Goal: Complete application form: Complete application form

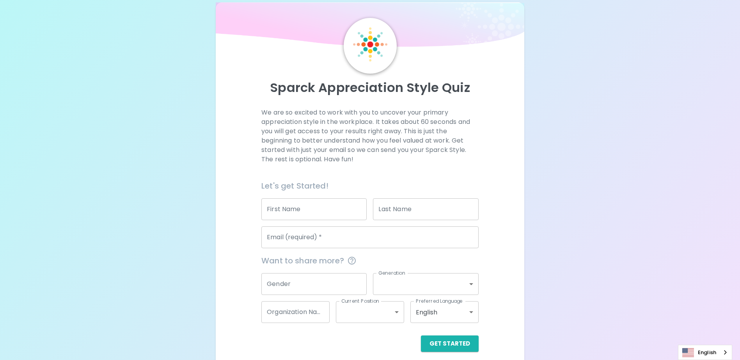
scroll to position [21, 0]
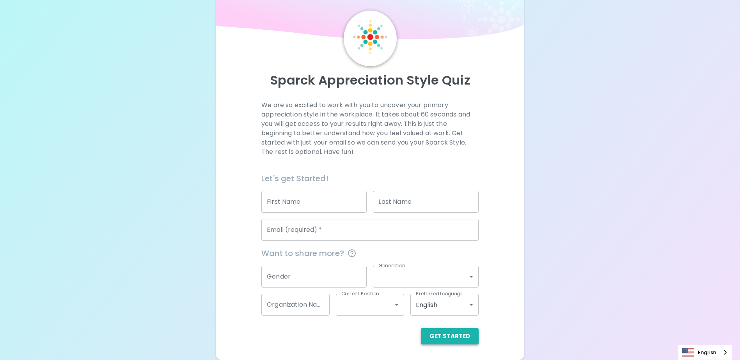
click at [440, 339] on button "Get Started" at bounding box center [450, 336] width 58 height 16
click at [320, 209] on input "First Name" at bounding box center [313, 202] width 105 height 22
type input "[PERSON_NAME]"
type input "[PERSON_NAME][EMAIL_ADDRESS][PERSON_NAME][DOMAIN_NAME]"
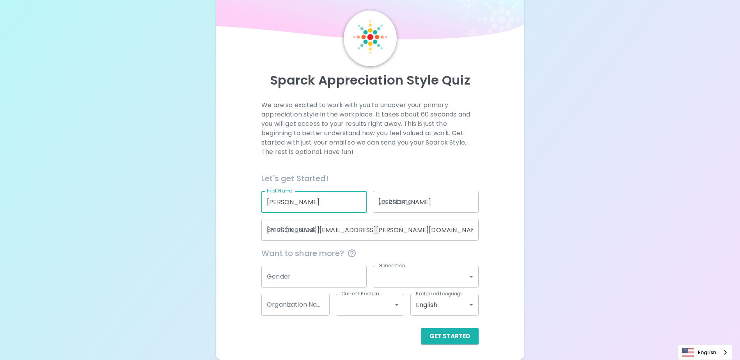
type input "Public Health Seattle & [GEOGRAPHIC_DATA]"
click at [460, 334] on button "Get Started" at bounding box center [450, 336] width 58 height 16
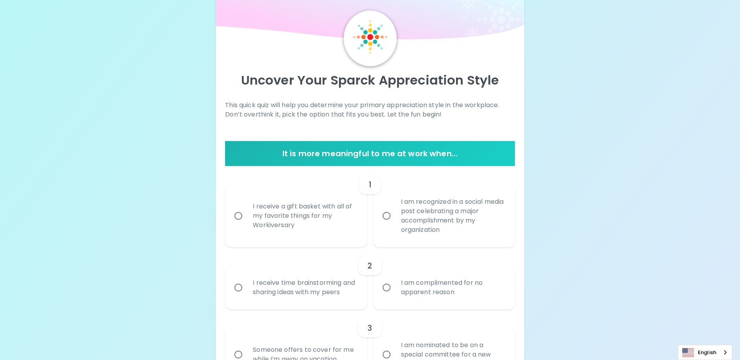
click at [416, 224] on div "I am recognized in a social media post celebrating a major accomplishment by my…" at bounding box center [453, 216] width 116 height 56
click at [395, 224] on input "I am recognized in a social media post celebrating a major accomplishment by my…" at bounding box center [386, 216] width 16 height 16
radio input "true"
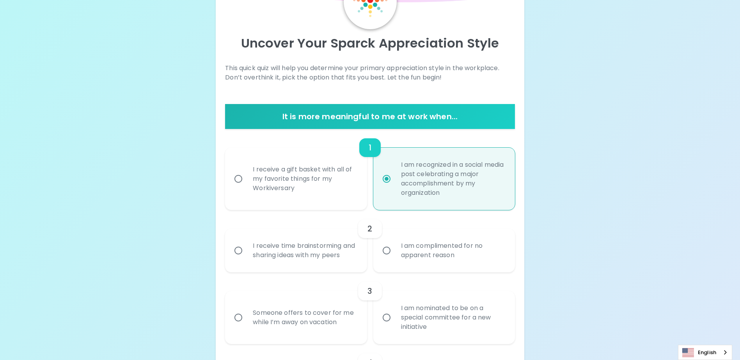
scroll to position [83, 0]
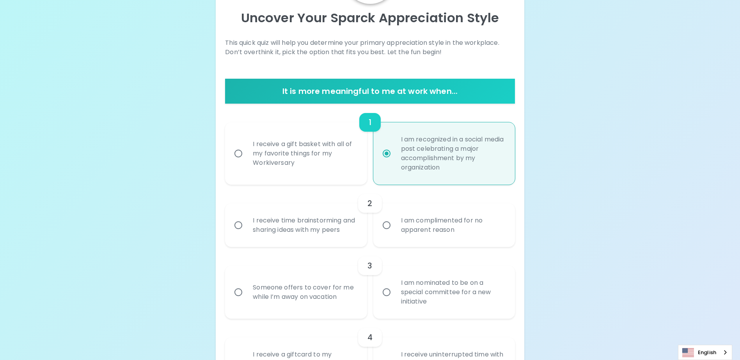
click at [306, 231] on div "I receive time brainstorming and sharing ideas with my peers" at bounding box center [305, 225] width 116 height 37
click at [247, 231] on input "I receive time brainstorming and sharing ideas with my peers" at bounding box center [238, 225] width 16 height 16
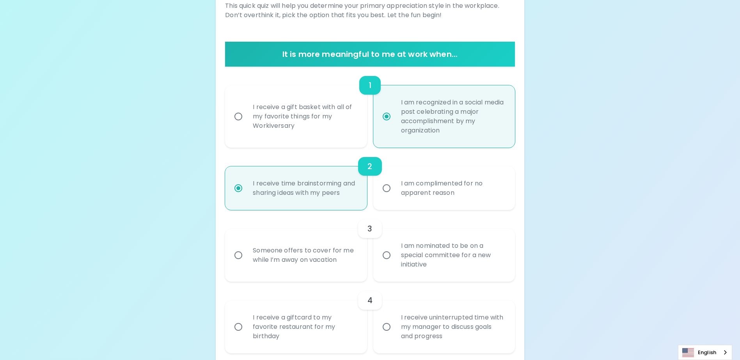
scroll to position [145, 0]
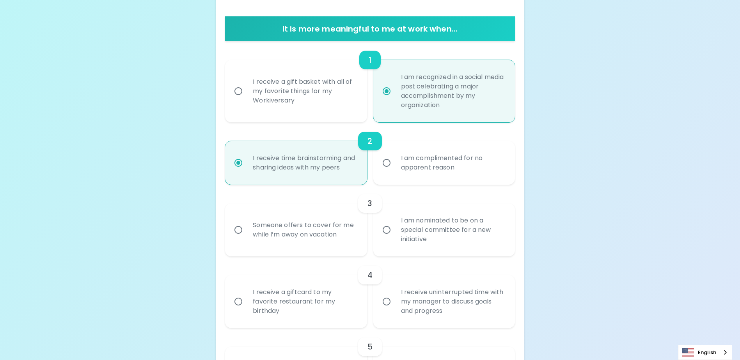
radio input "true"
click at [458, 254] on div "I am nominated to be on a special committee for a new initiative" at bounding box center [453, 230] width 116 height 47
click at [395, 238] on input "I am nominated to be on a special committee for a new initiative" at bounding box center [386, 230] width 16 height 16
radio input "false"
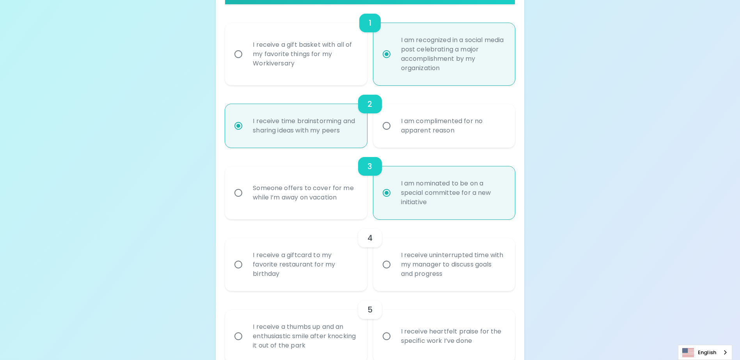
scroll to position [208, 0]
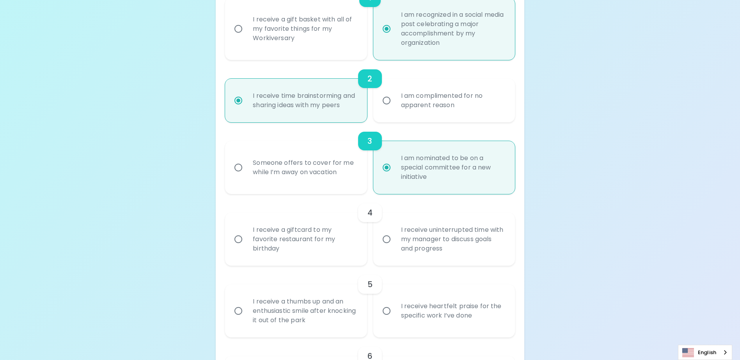
radio input "true"
click at [458, 260] on div "I receive uninterrupted time with my manager to discuss goals and progress" at bounding box center [453, 239] width 116 height 47
click at [395, 248] on input "I receive uninterrupted time with my manager to discuss goals and progress" at bounding box center [386, 239] width 16 height 16
radio input "false"
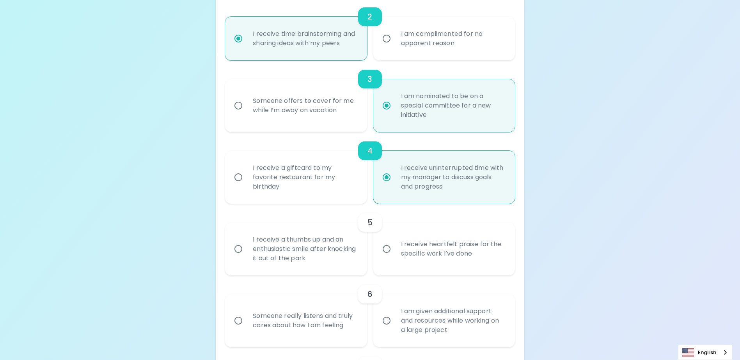
scroll to position [270, 0]
radio input "true"
click at [336, 270] on div "I receive a thumbs up and an enthusiastic smile after knocking it out of the pa…" at bounding box center [305, 248] width 116 height 47
click at [247, 257] on input "I receive a thumbs up and an enthusiastic smile after knocking it out of the pa…" at bounding box center [238, 249] width 16 height 16
radio input "false"
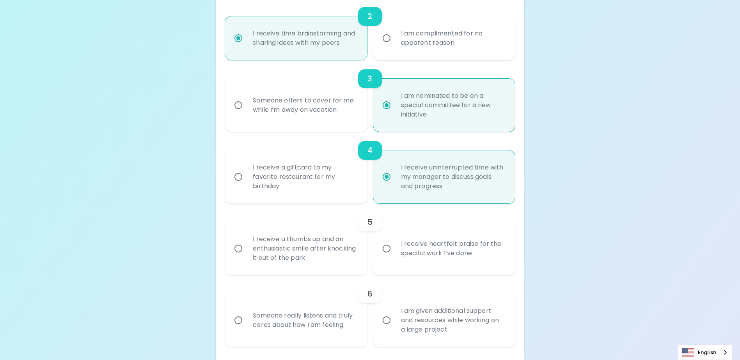
radio input "false"
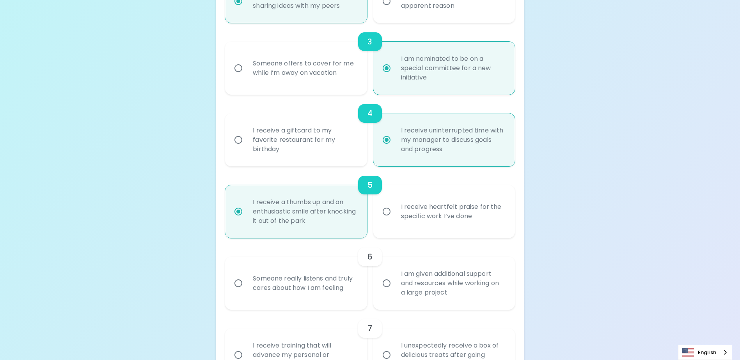
scroll to position [333, 0]
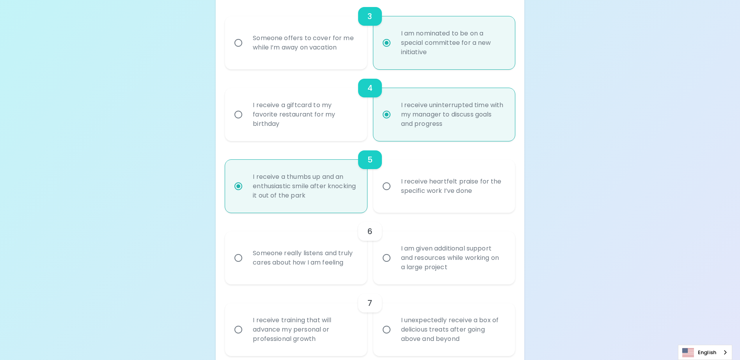
radio input "true"
click at [430, 273] on div "I am given additional support and resources while working on a large project" at bounding box center [453, 258] width 116 height 47
click at [395, 266] on input "I am given additional support and resources while working on a large project" at bounding box center [386, 258] width 16 height 16
radio input "false"
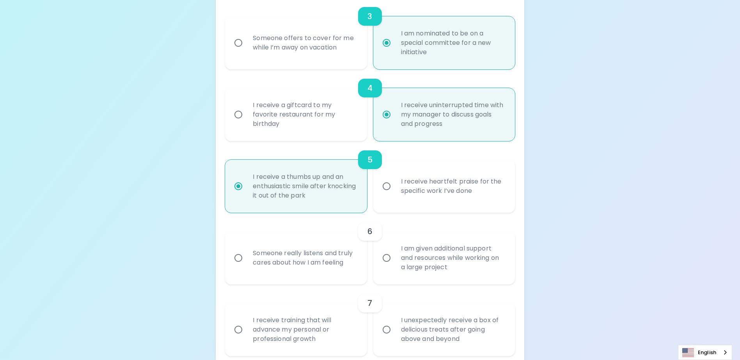
radio input "false"
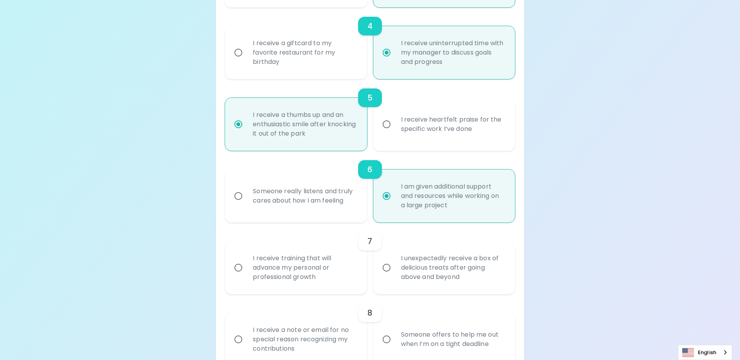
scroll to position [395, 0]
radio input "true"
click at [304, 280] on div "I receive training that will advance my personal or professional growth" at bounding box center [305, 267] width 116 height 47
click at [247, 276] on input "I receive training that will advance my personal or professional growth" at bounding box center [238, 267] width 16 height 16
radio input "false"
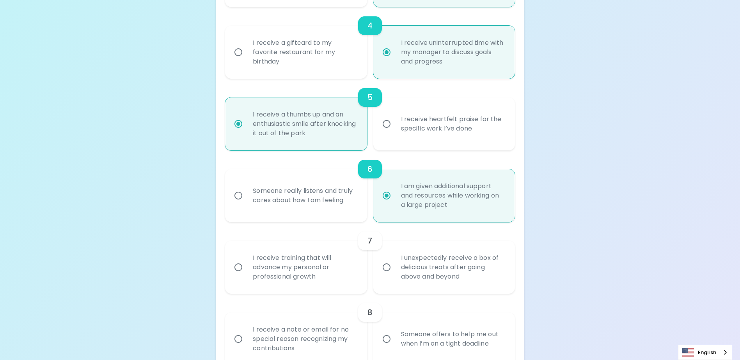
radio input "false"
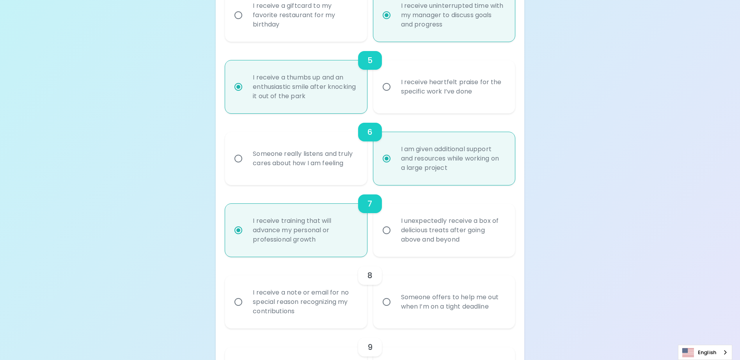
scroll to position [458, 0]
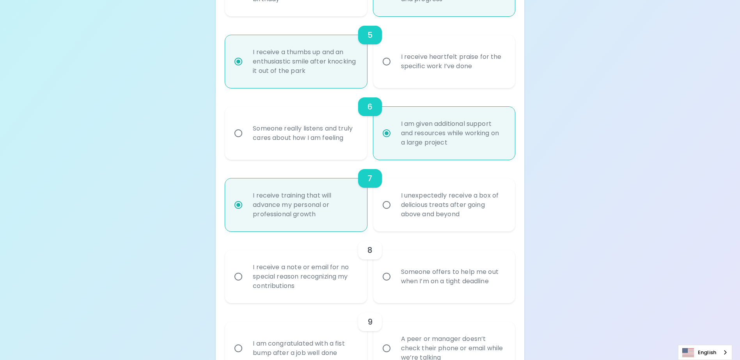
radio input "true"
click at [287, 280] on div "I receive a note or email for no special reason recognizing my contributions" at bounding box center [305, 277] width 116 height 47
click at [247, 280] on input "I receive a note or email for no special reason recognizing my contributions" at bounding box center [238, 277] width 16 height 16
radio input "false"
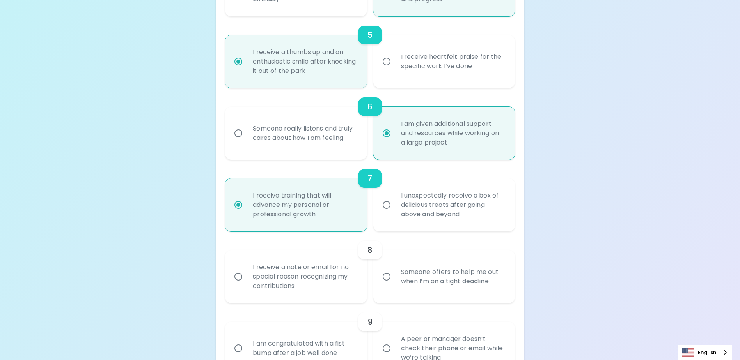
radio input "false"
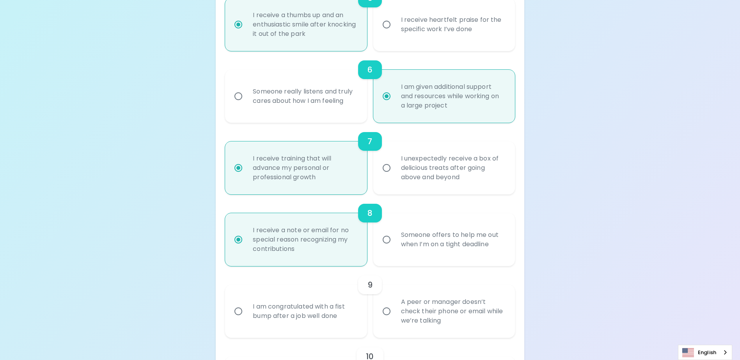
scroll to position [520, 0]
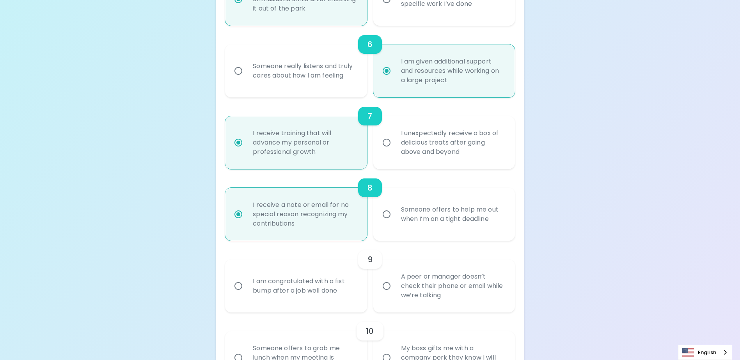
radio input "true"
click at [321, 303] on div "I am congratulated with a fist bump after a job well done" at bounding box center [305, 286] width 116 height 37
click at [247, 294] on input "I am congratulated with a fist bump after a job well done" at bounding box center [238, 286] width 16 height 16
radio input "false"
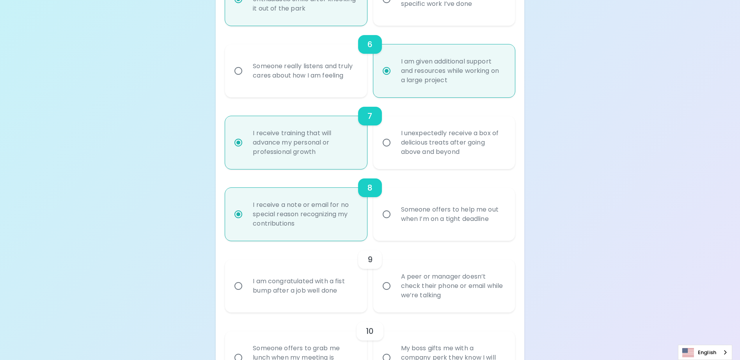
radio input "false"
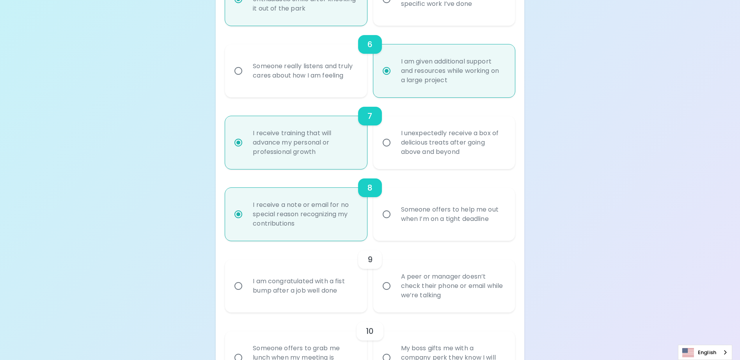
radio input "true"
click at [321, 303] on label "I am congratulated with a fist bump after a job well done" at bounding box center [292, 286] width 142 height 53
click at [247, 294] on input "I am congratulated with a fist bump after a job well done" at bounding box center [238, 286] width 16 height 16
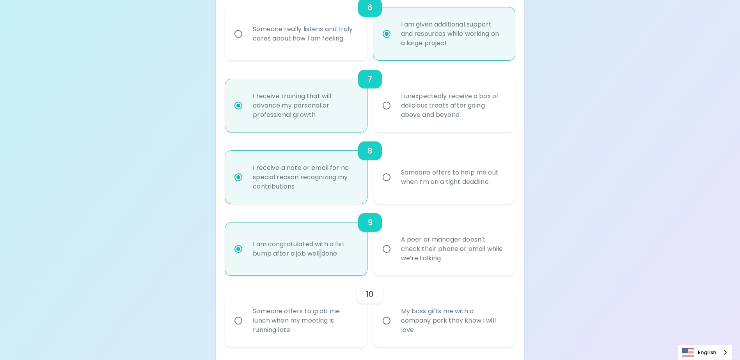
scroll to position [582, 0]
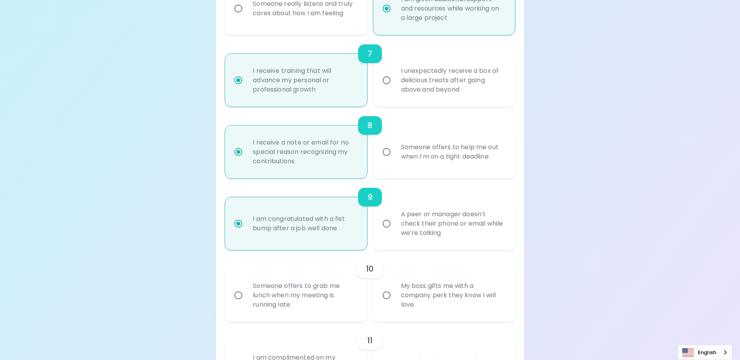
click at [322, 319] on div "Someone offers to grab me lunch when my meeting is running late" at bounding box center [305, 295] width 116 height 47
click at [247, 304] on input "Someone offers to grab me lunch when my meeting is running late" at bounding box center [238, 295] width 16 height 16
radio input "false"
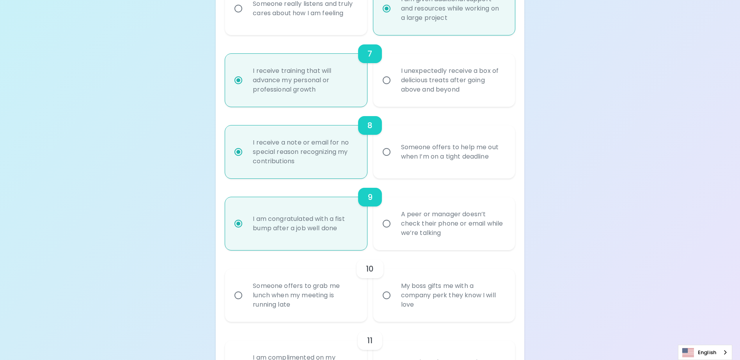
radio input "false"
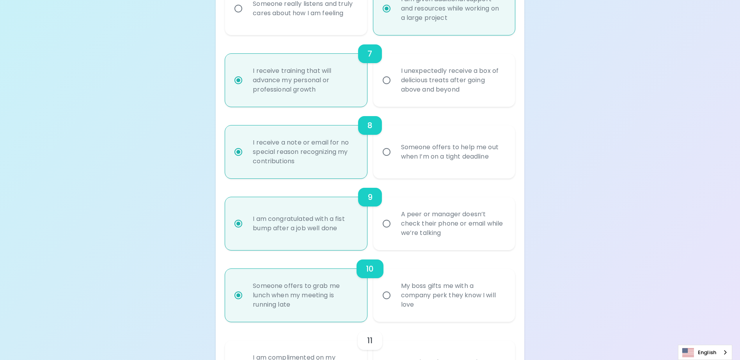
scroll to position [645, 0]
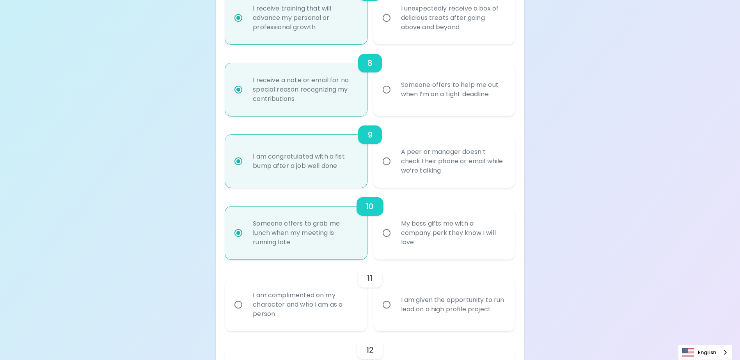
radio input "true"
click at [479, 332] on label "I am given the opportunity to run lead on a high profile project" at bounding box center [440, 304] width 142 height 53
click at [395, 313] on input "I am given the opportunity to run lead on a high profile project" at bounding box center [386, 305] width 16 height 16
radio input "false"
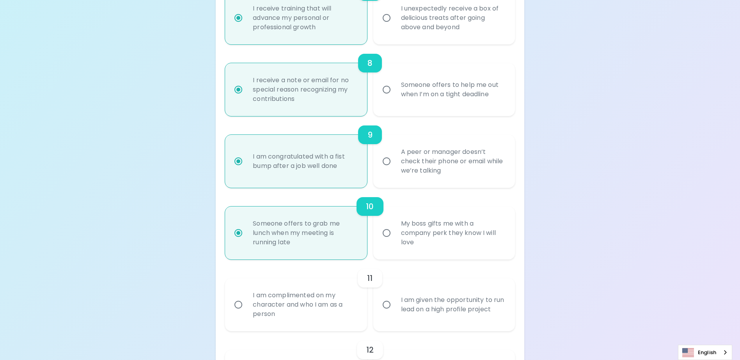
radio input "false"
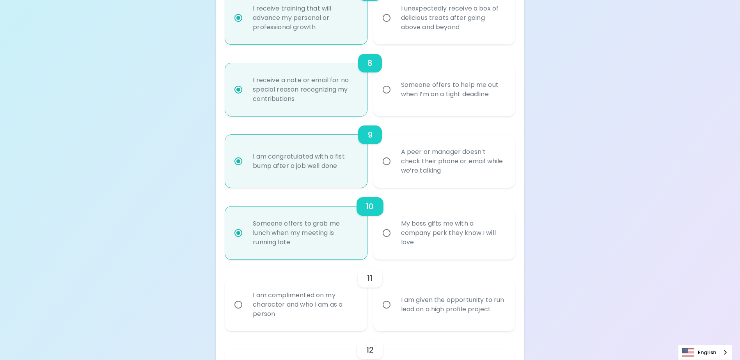
radio input "false"
radio input "true"
click at [479, 338] on div "12 A colleague teaches me the ‘tricks of the trade’ when learning a new task I …" at bounding box center [369, 368] width 289 height 72
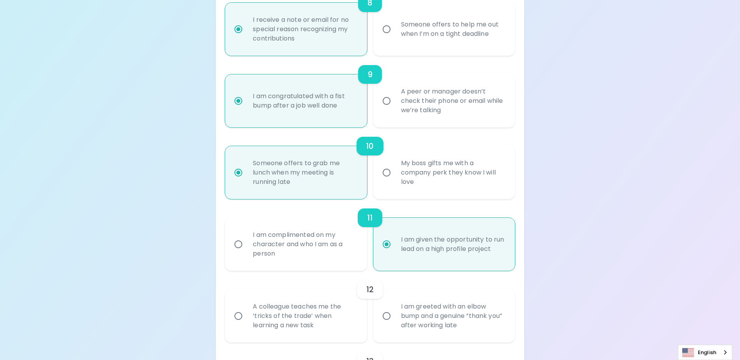
scroll to position [707, 0]
click at [350, 338] on div "A colleague teaches me the ‘tricks of the trade’ when learning a new task" at bounding box center [305, 314] width 116 height 47
click at [247, 323] on input "A colleague teaches me the ‘tricks of the trade’ when learning a new task" at bounding box center [238, 314] width 16 height 16
radio input "false"
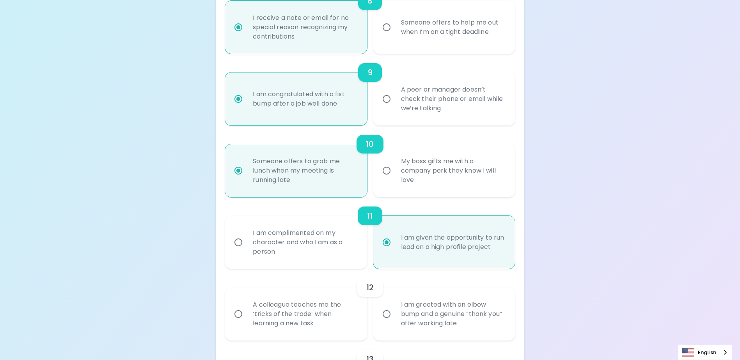
radio input "false"
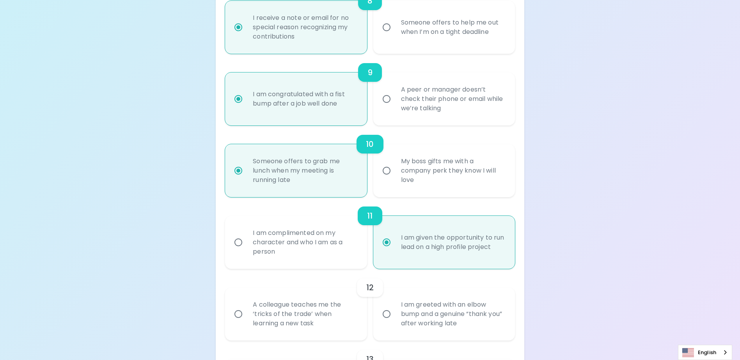
radio input "false"
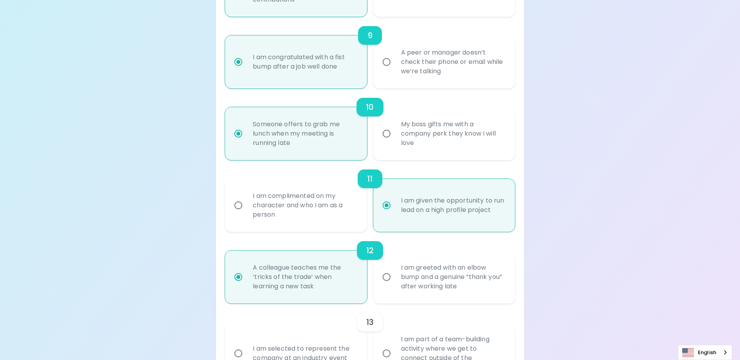
scroll to position [770, 0]
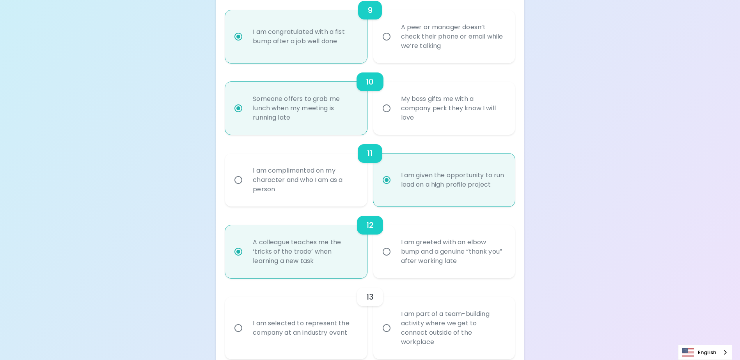
radio input "true"
click at [351, 344] on div "I am selected to represent the company at an industry event" at bounding box center [305, 328] width 116 height 37
click at [247, 337] on input "I am selected to represent the company at an industry event" at bounding box center [238, 328] width 16 height 16
radio input "false"
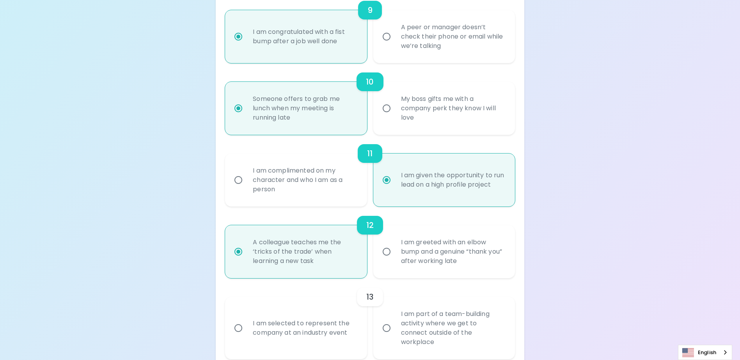
radio input "false"
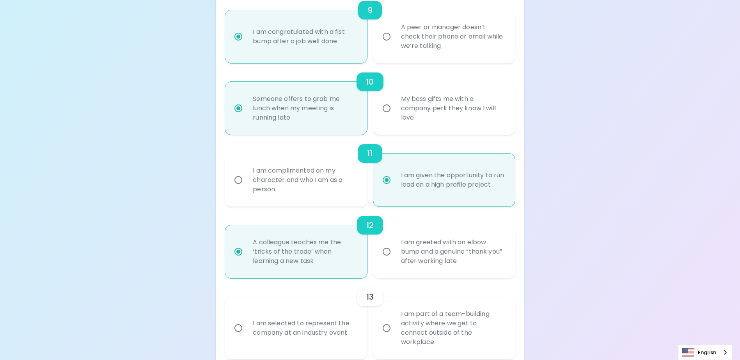
radio input "false"
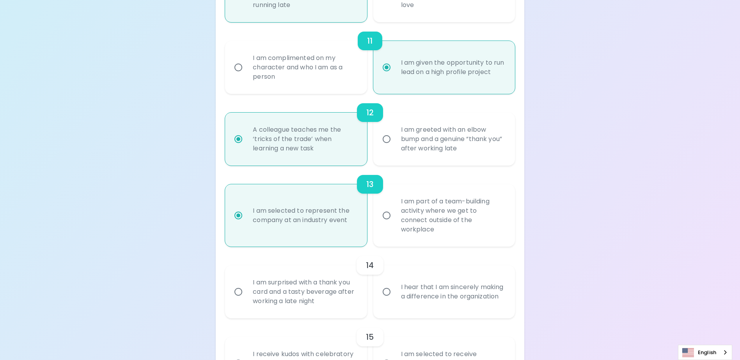
scroll to position [951, 0]
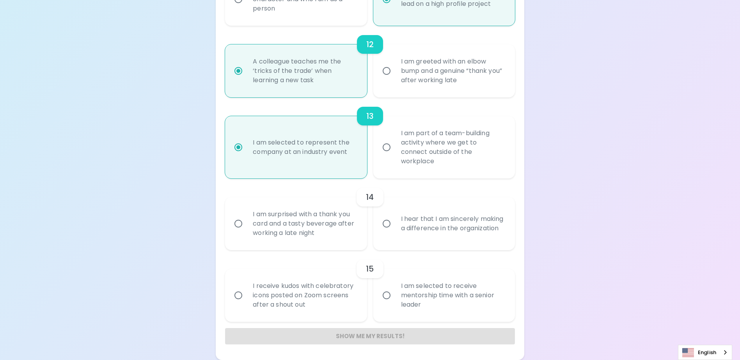
radio input "true"
click at [443, 223] on div "I hear that I am sincerely making a difference in the organization" at bounding box center [453, 223] width 116 height 37
click at [395, 223] on input "I hear that I am sincerely making a difference in the organization" at bounding box center [386, 224] width 16 height 16
radio input "false"
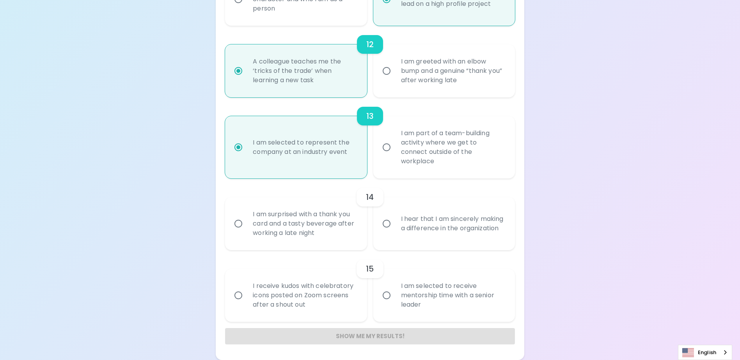
radio input "false"
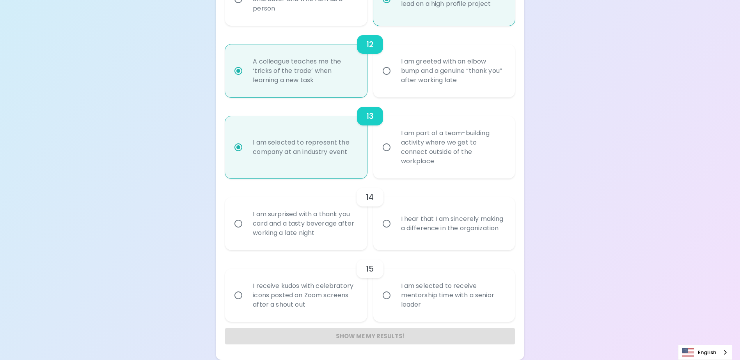
radio input "false"
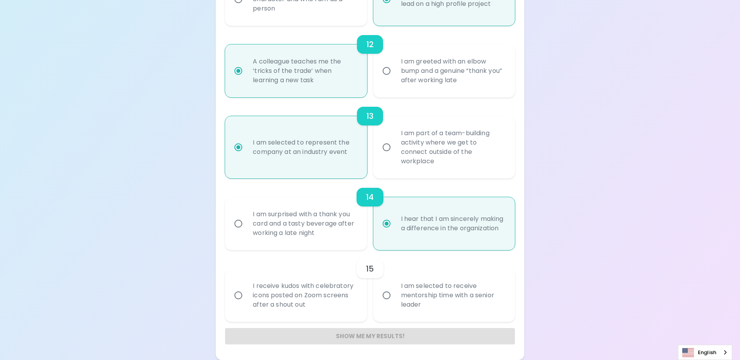
radio input "true"
click at [468, 312] on div "I am selected to receive mentorship time with a senior leader" at bounding box center [453, 295] width 116 height 47
click at [395, 304] on input "I am selected to receive mentorship time with a senior leader" at bounding box center [386, 295] width 16 height 16
radio input "false"
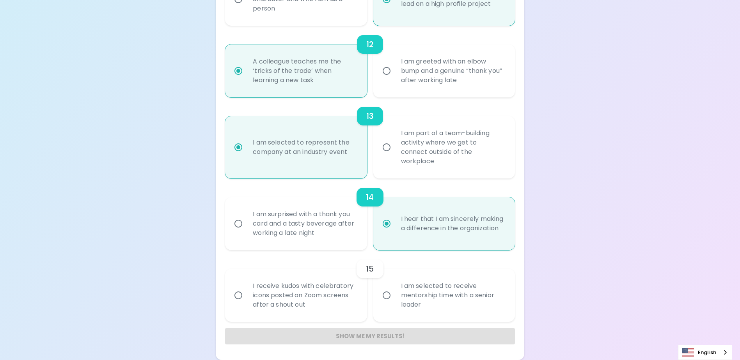
radio input "false"
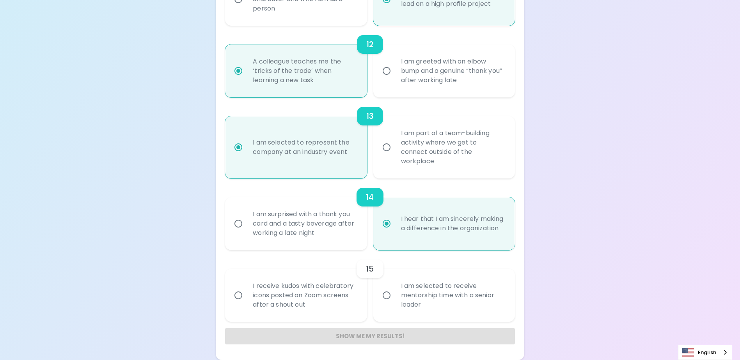
radio input "false"
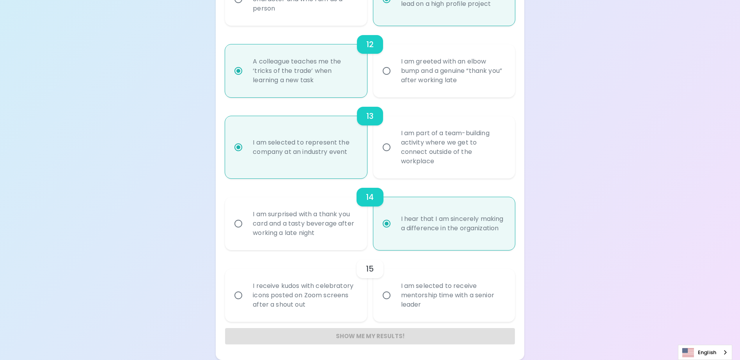
radio input "false"
radio input "true"
click at [468, 312] on div "I am selected to receive mentorship time with a senior leader" at bounding box center [453, 295] width 116 height 47
click at [395, 304] on input "I am selected to receive mentorship time with a senior leader" at bounding box center [386, 295] width 16 height 16
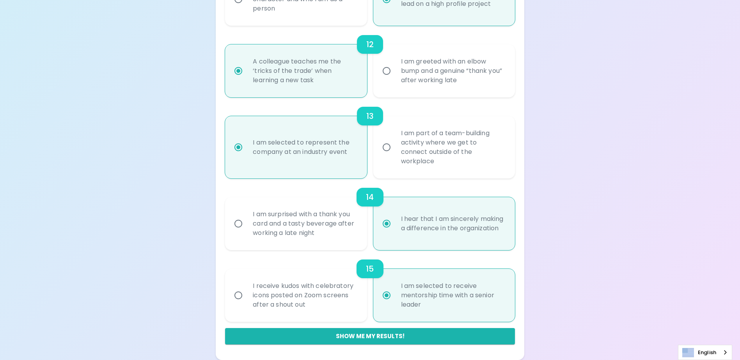
drag, startPoint x: 468, startPoint y: 312, endPoint x: 455, endPoint y: 337, distance: 28.6
click at [455, 337] on button "Show me my results!" at bounding box center [369, 336] width 289 height 16
radio input "false"
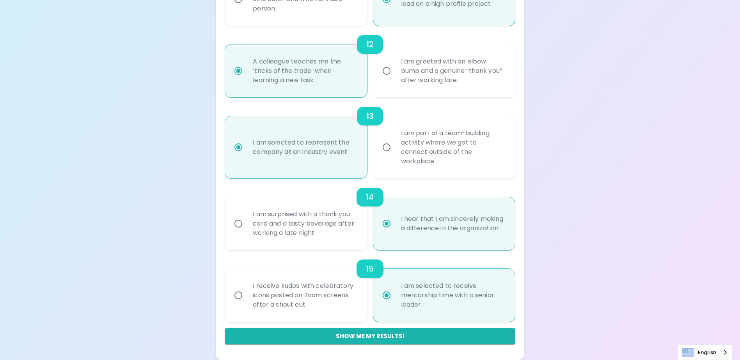
radio input "false"
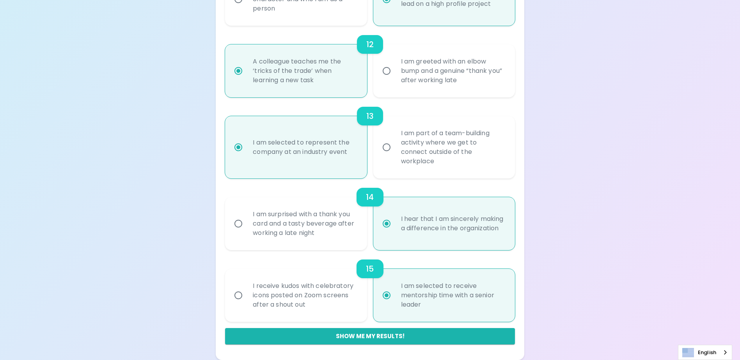
radio input "false"
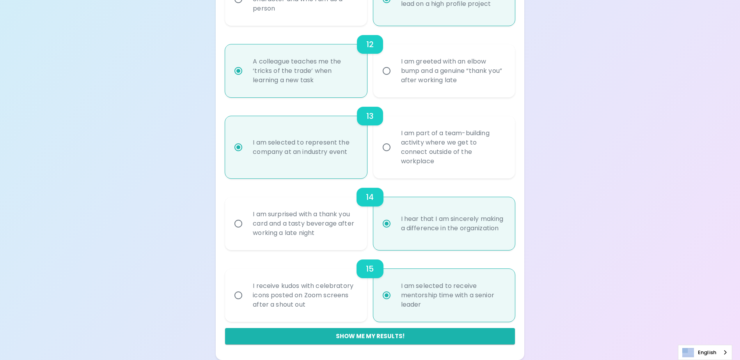
radio input "false"
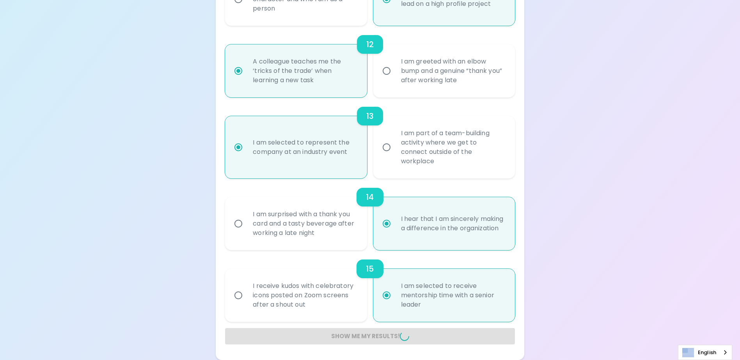
radio input "false"
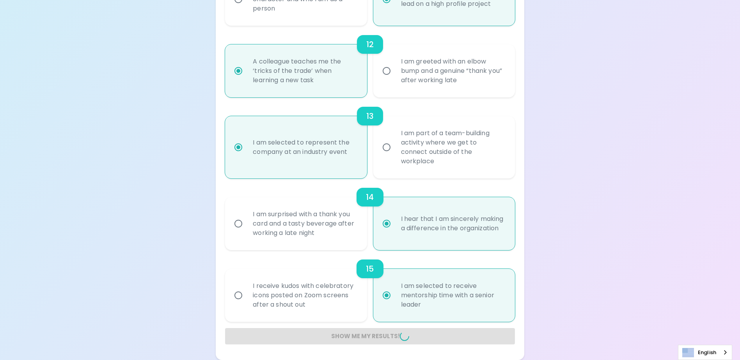
radio input "false"
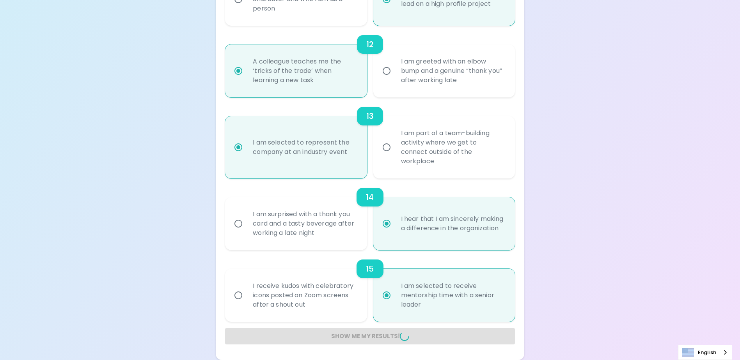
radio input "false"
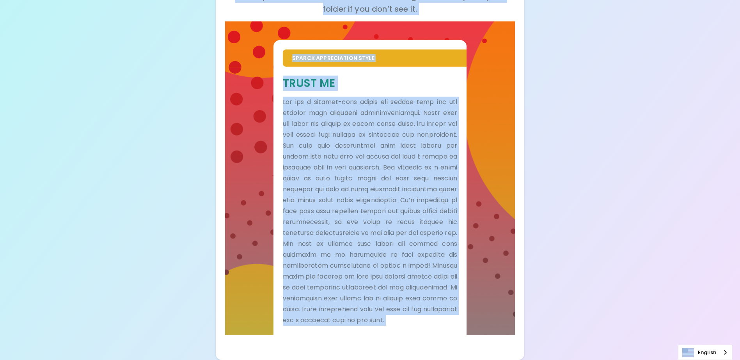
scroll to position [142, 0]
